Goal: Task Accomplishment & Management: Use online tool/utility

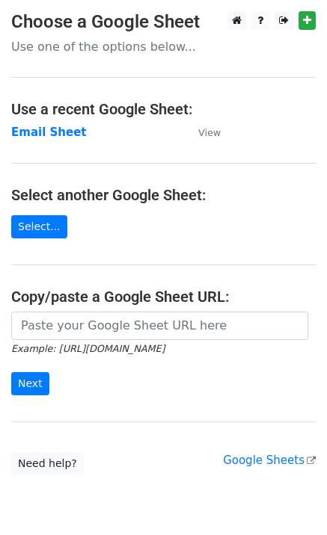
click at [46, 140] on td "Email Sheet" at bounding box center [97, 132] width 172 height 17
click at [51, 137] on strong "Email Sheet" at bounding box center [49, 132] width 76 height 13
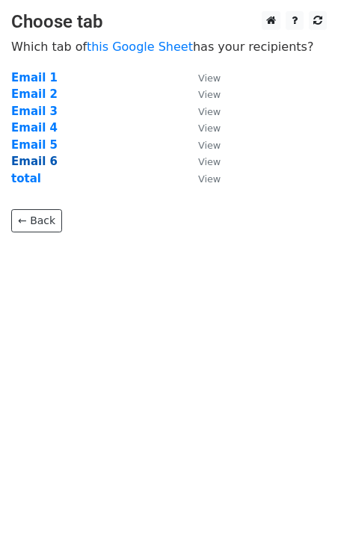
click at [32, 165] on strong "Email 6" at bounding box center [34, 161] width 46 height 13
